Goal: Task Accomplishment & Management: Manage account settings

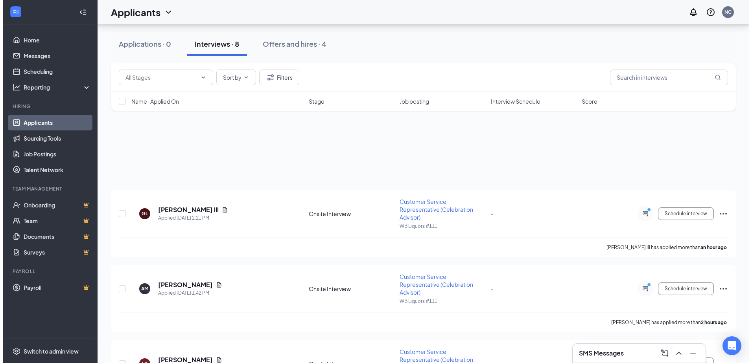
scroll to position [157, 0]
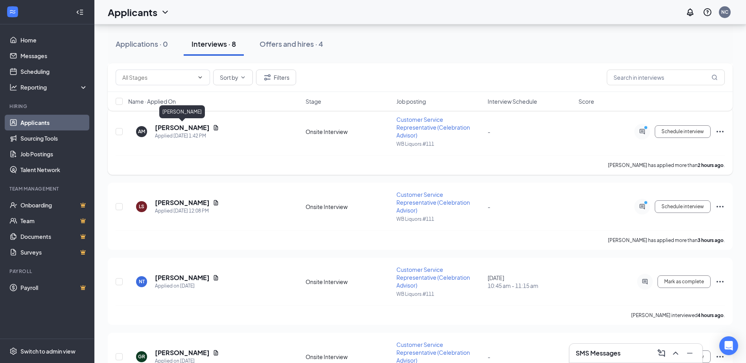
click at [160, 131] on h5 "[PERSON_NAME]" at bounding box center [182, 127] width 55 height 9
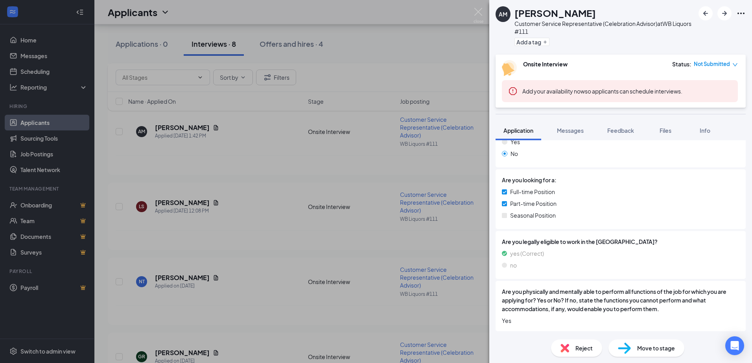
scroll to position [178, 0]
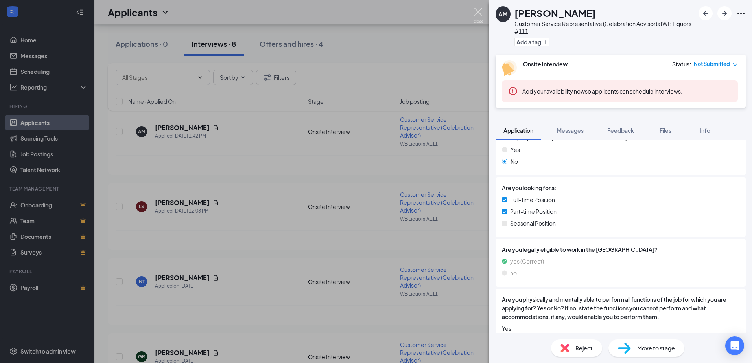
click at [476, 13] on img at bounding box center [478, 15] width 10 height 15
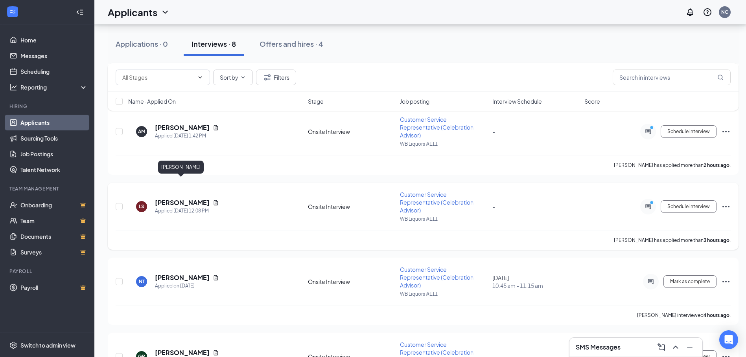
click at [170, 198] on h5 "[PERSON_NAME]" at bounding box center [182, 202] width 55 height 9
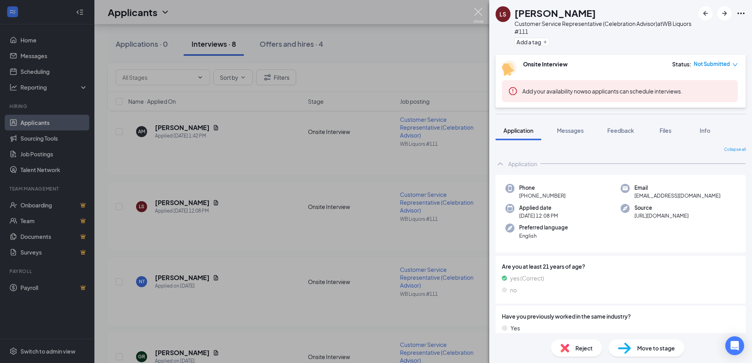
click at [476, 9] on img at bounding box center [478, 15] width 10 height 15
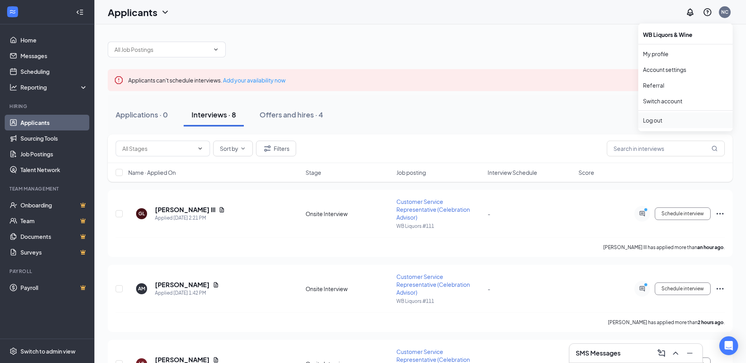
click at [659, 121] on div "Log out" at bounding box center [685, 120] width 85 height 8
